Goal: Information Seeking & Learning: Learn about a topic

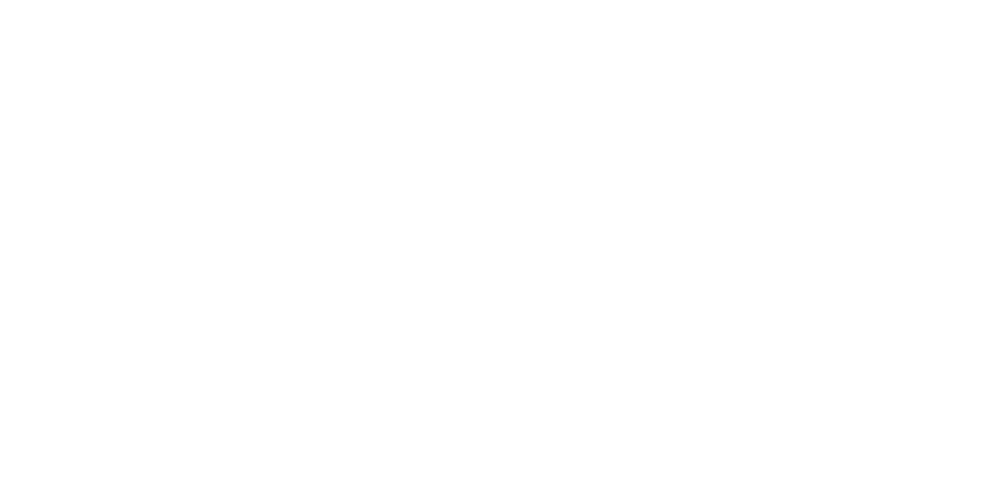
select select "**"
select select "*"
select select "****"
select select "**"
select select "*"
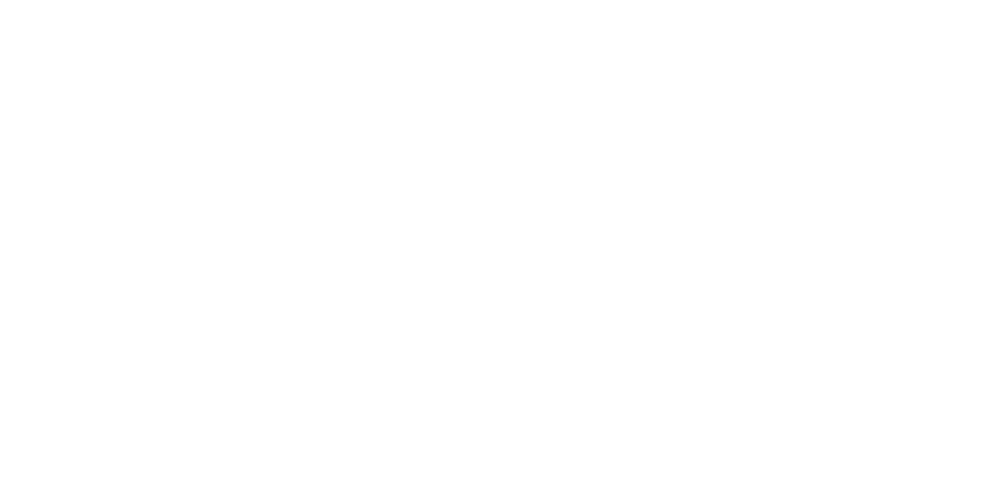
select select "****"
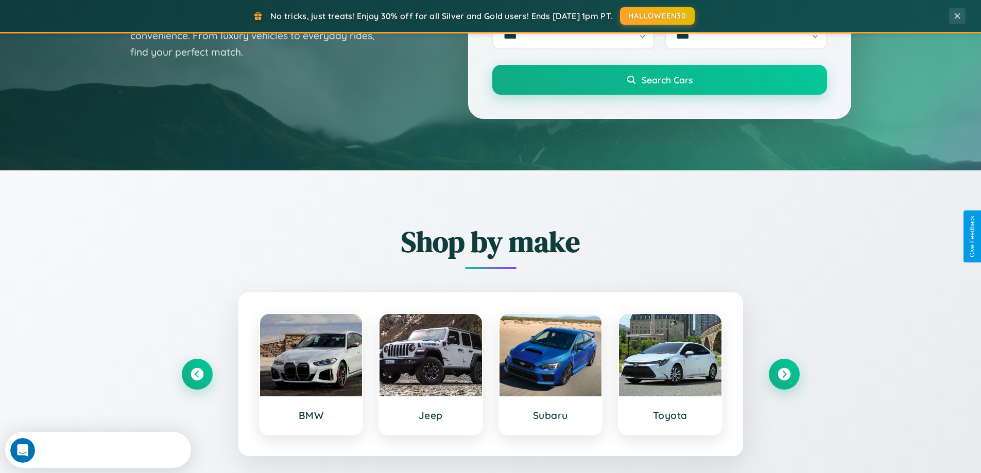
scroll to position [444, 0]
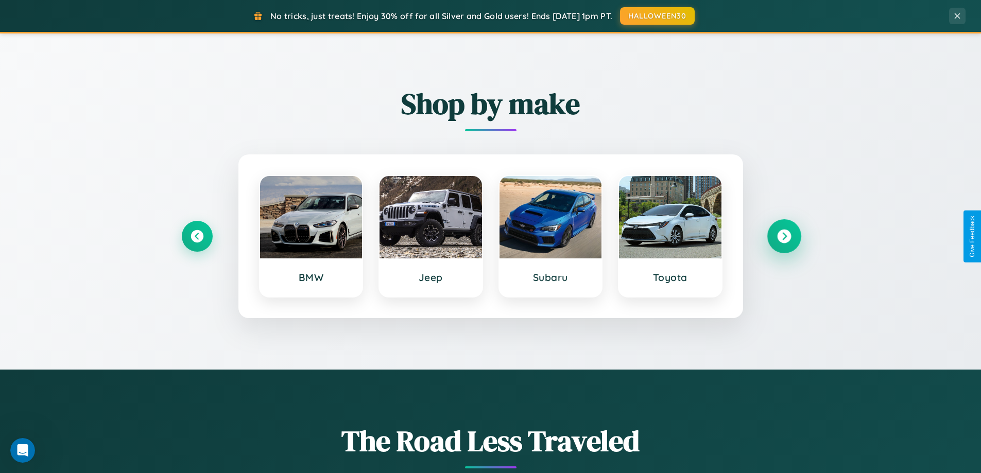
click at [784, 236] on icon at bounding box center [784, 237] width 14 height 14
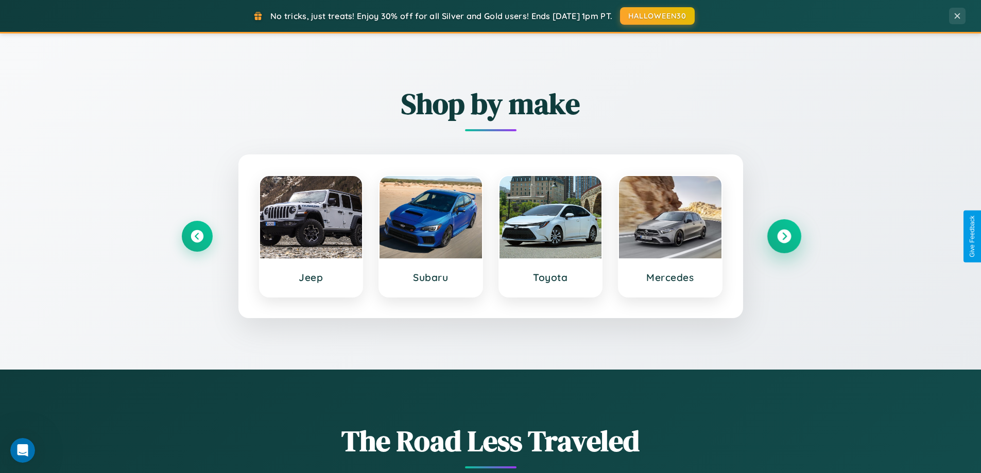
click at [784, 236] on icon at bounding box center [784, 237] width 14 height 14
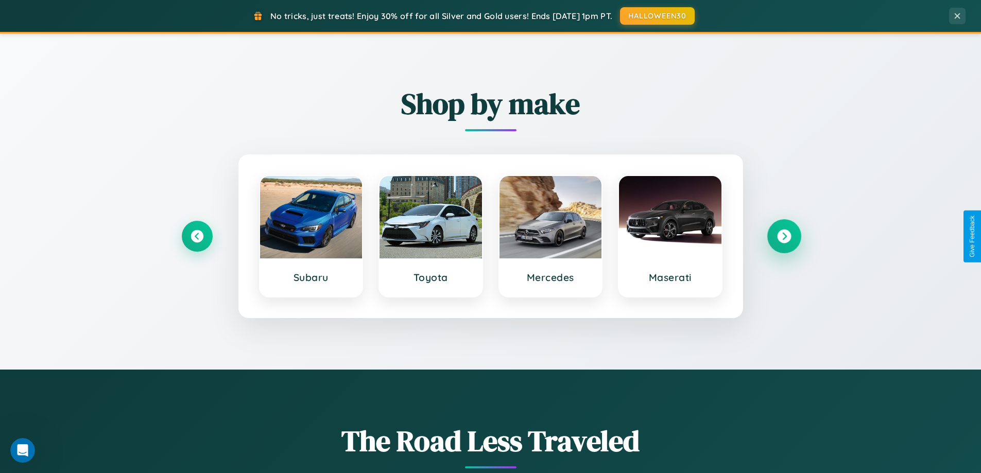
click at [784, 236] on icon at bounding box center [784, 237] width 14 height 14
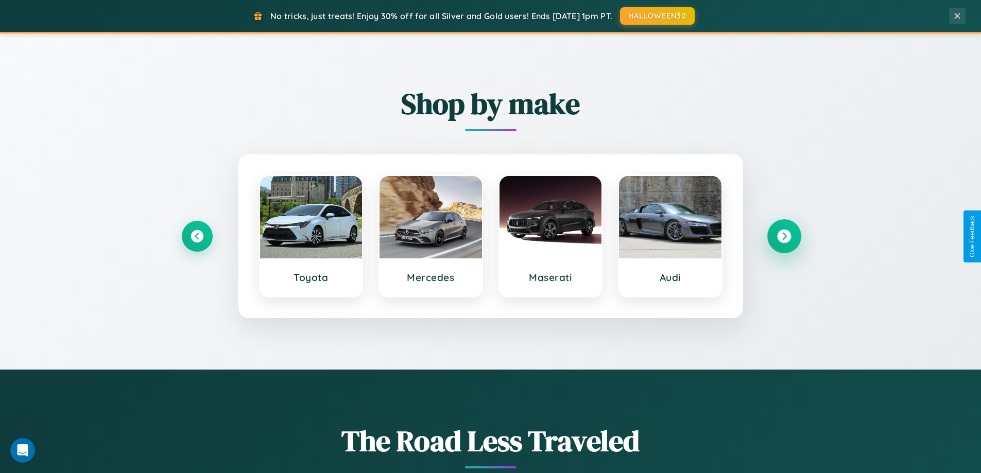
click at [784, 236] on icon at bounding box center [784, 237] width 14 height 14
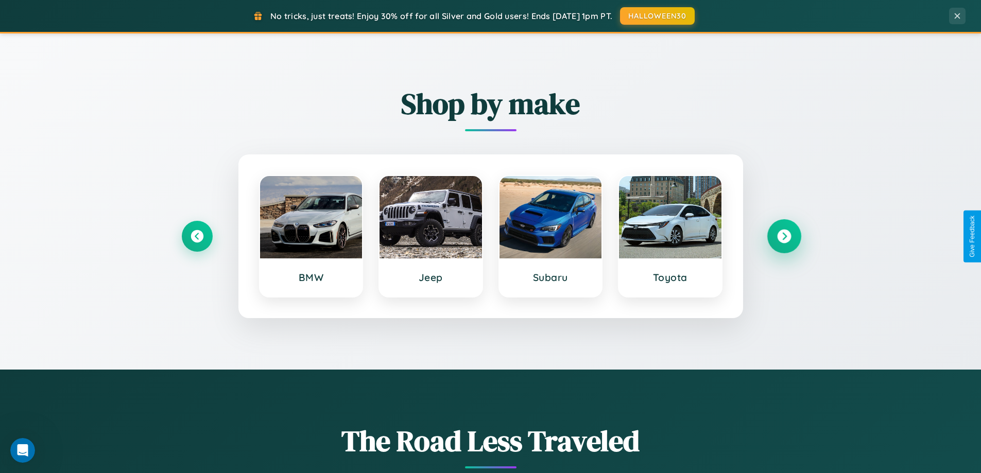
click at [784, 236] on icon at bounding box center [784, 237] width 14 height 14
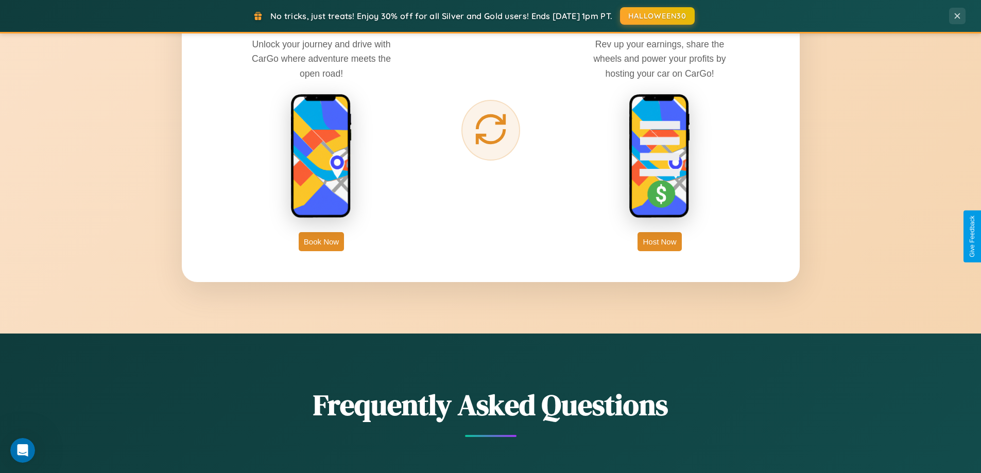
scroll to position [1655, 0]
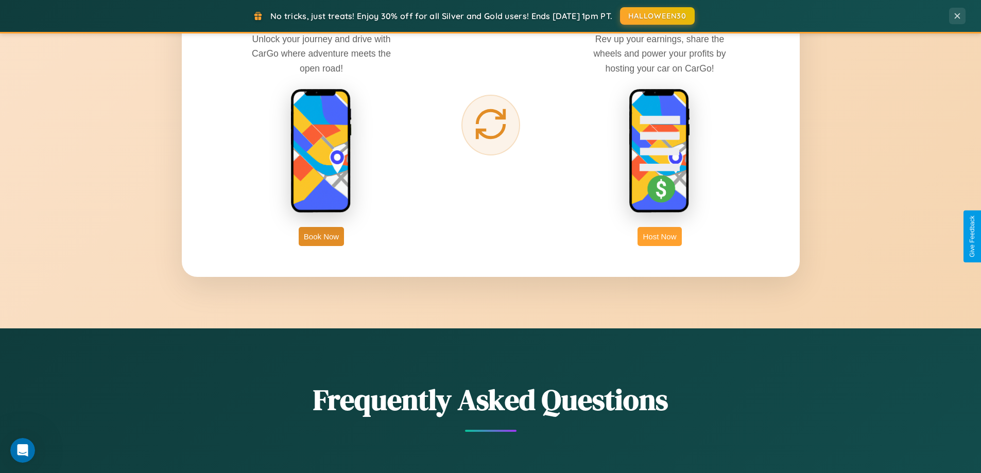
click at [660, 236] on button "Host Now" at bounding box center [660, 236] width 44 height 19
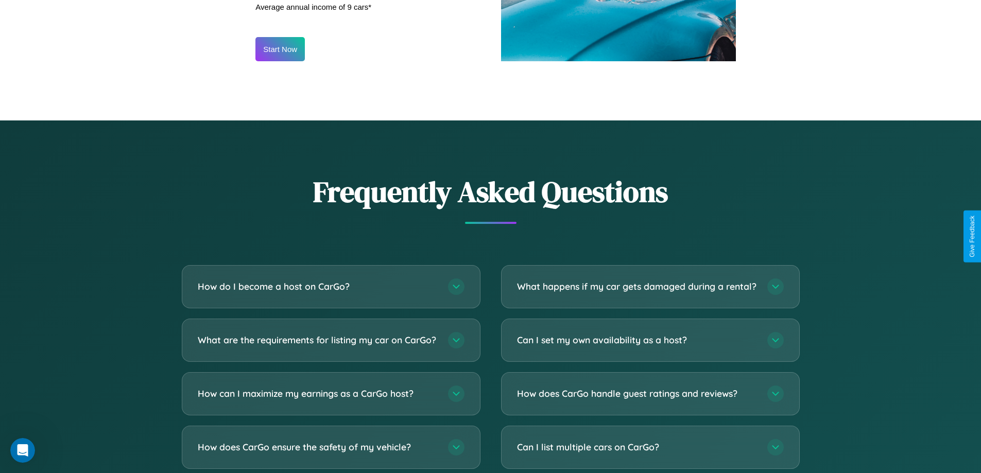
scroll to position [1392, 0]
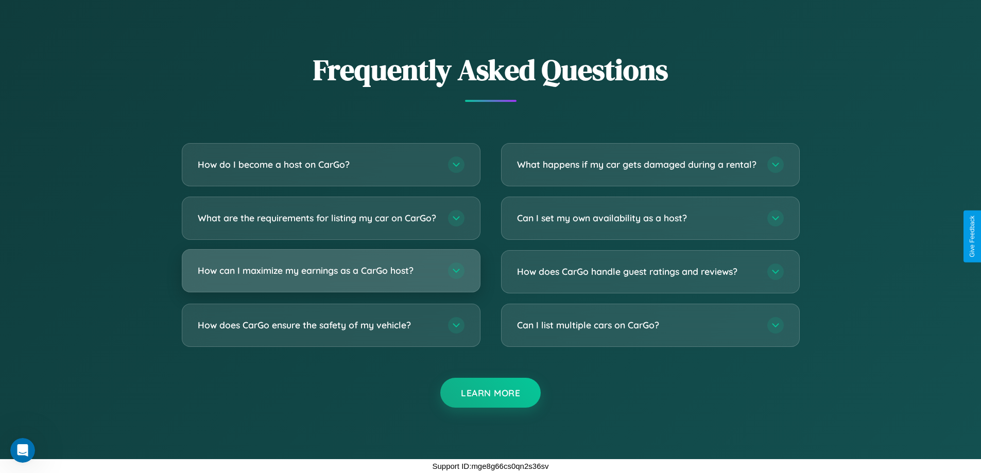
click at [331, 271] on h3 "How can I maximize my earnings as a CarGo host?" at bounding box center [318, 270] width 240 height 13
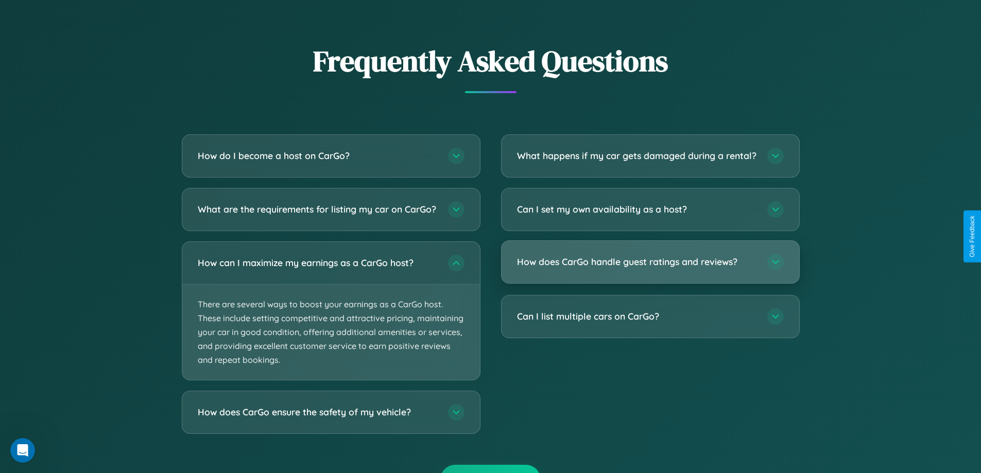
click at [650, 268] on h3 "How does CarGo handle guest ratings and reviews?" at bounding box center [637, 262] width 240 height 13
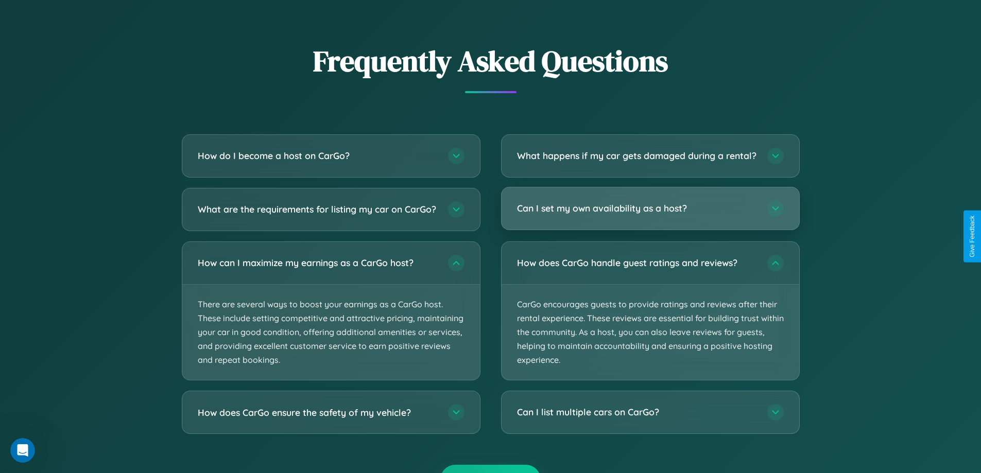
click at [650, 215] on h3 "Can I set my own availability as a host?" at bounding box center [637, 208] width 240 height 13
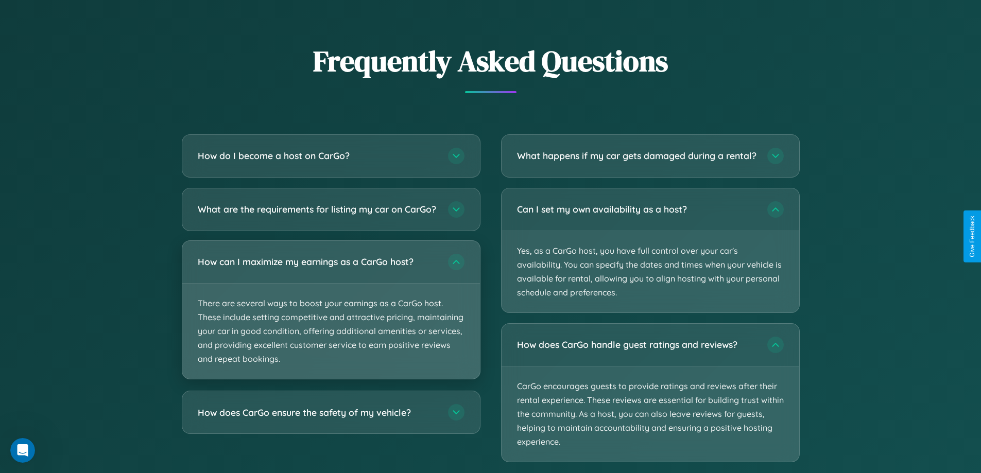
click at [331, 319] on p "There are several ways to boost your earnings as a CarGo host. These include se…" at bounding box center [331, 332] width 298 height 96
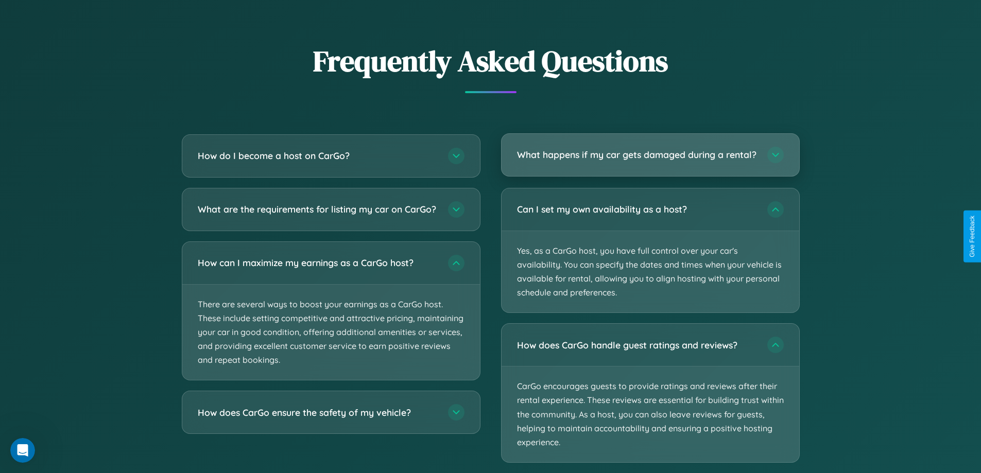
click at [650, 159] on h3 "What happens if my car gets damaged during a rental?" at bounding box center [637, 154] width 240 height 13
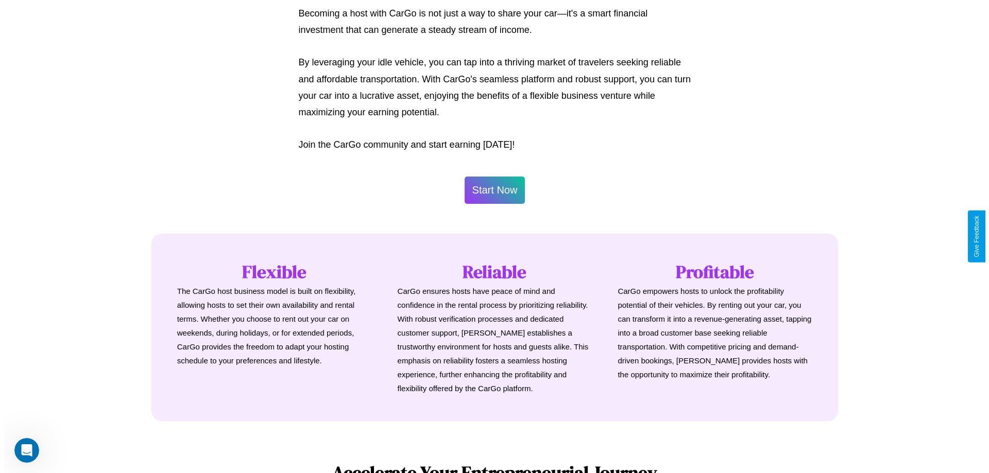
scroll to position [498, 0]
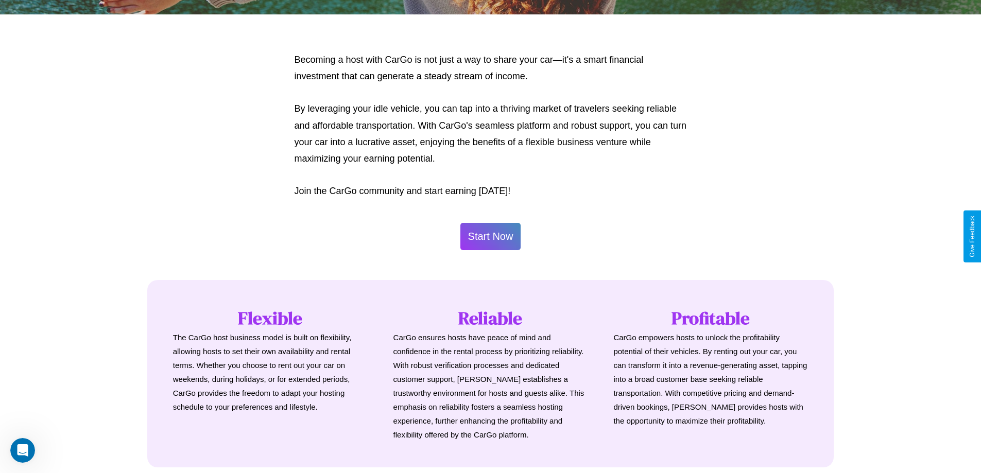
click at [490, 236] on button "Start Now" at bounding box center [491, 236] width 61 height 27
